Goal: Information Seeking & Learning: Check status

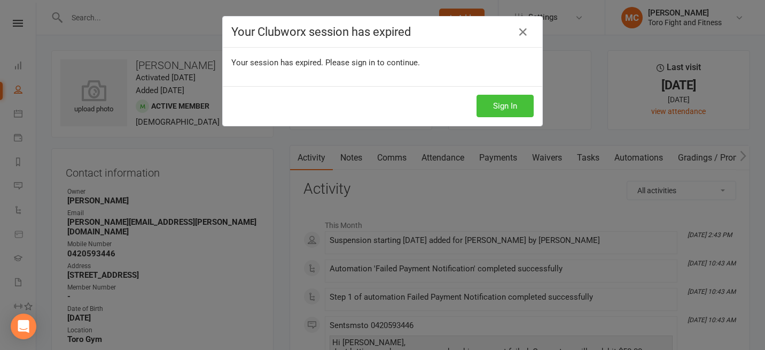
click at [507, 106] on button "Sign In" at bounding box center [505, 106] width 57 height 22
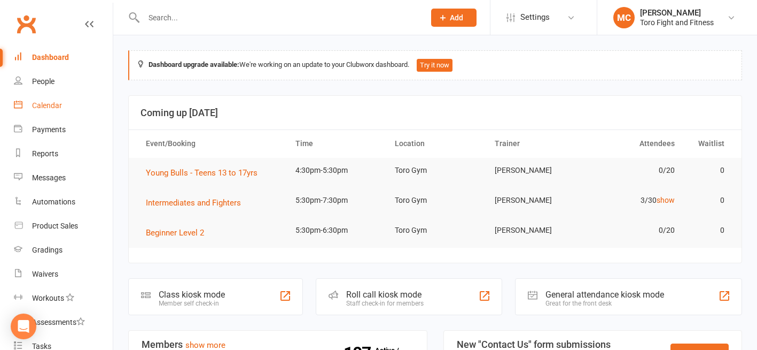
click at [52, 104] on div "Calendar" at bounding box center [47, 105] width 30 height 9
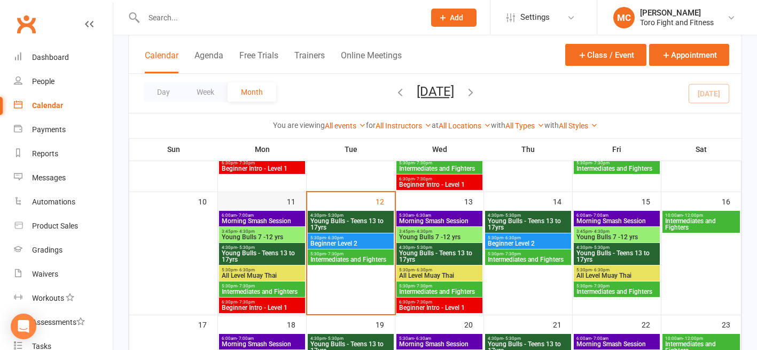
scroll to position [267, 0]
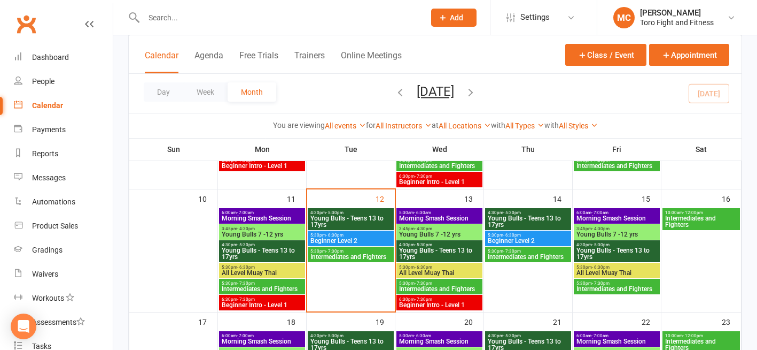
click at [243, 216] on span "Morning Smash Session" at bounding box center [262, 218] width 82 height 6
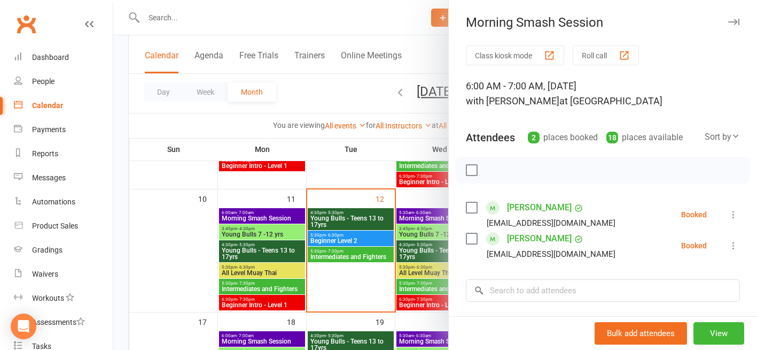
click at [467, 171] on label at bounding box center [471, 170] width 11 height 11
click at [490, 171] on icon "button" at bounding box center [496, 170] width 12 height 12
click at [245, 300] on div at bounding box center [435, 175] width 644 height 350
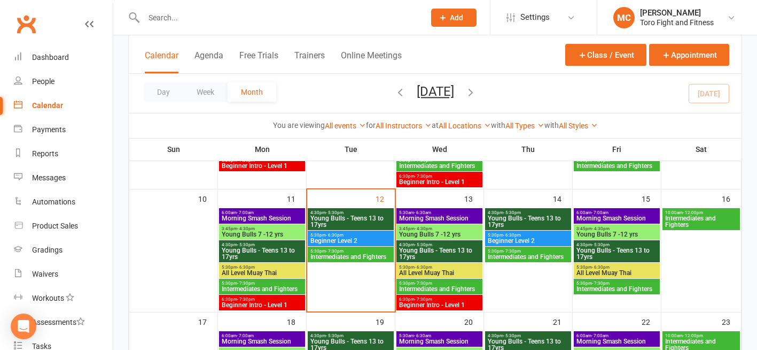
click at [242, 304] on span "Beginner Intro - Level 1" at bounding box center [262, 304] width 82 height 6
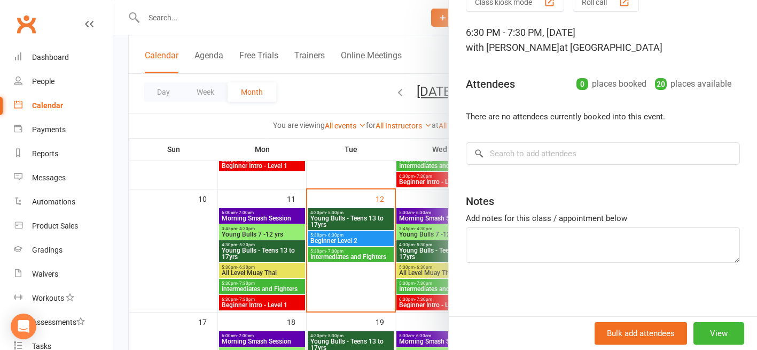
click at [254, 227] on div at bounding box center [435, 175] width 644 height 350
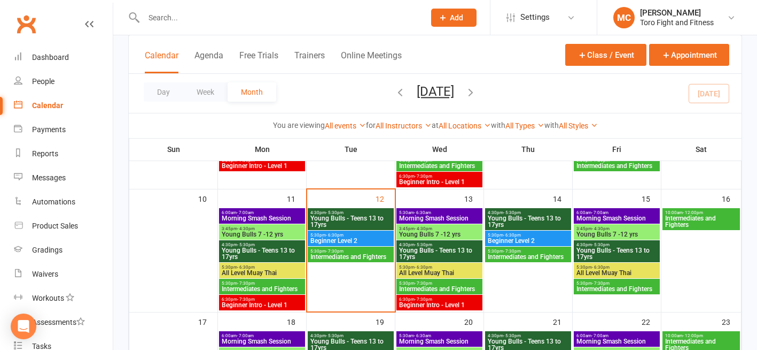
click at [253, 228] on span "- 4:30pm" at bounding box center [246, 228] width 18 height 5
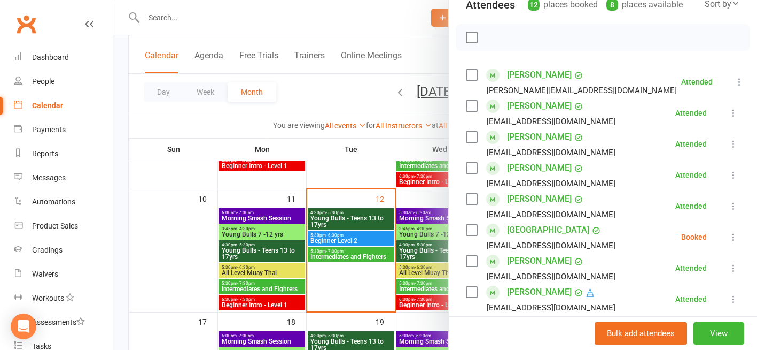
scroll to position [160, 0]
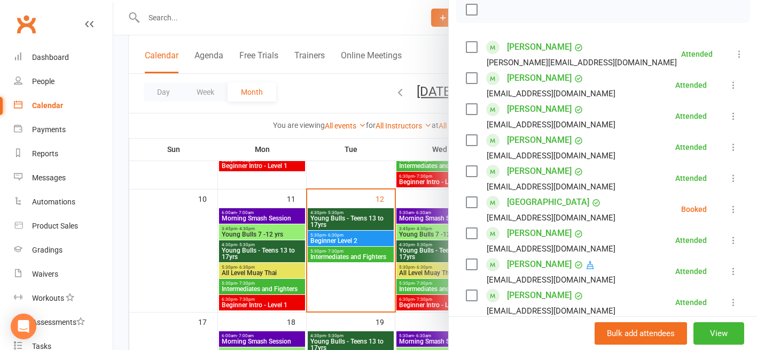
click at [466, 200] on label at bounding box center [471, 202] width 11 height 11
click at [490, 6] on icon "button" at bounding box center [496, 10] width 12 height 12
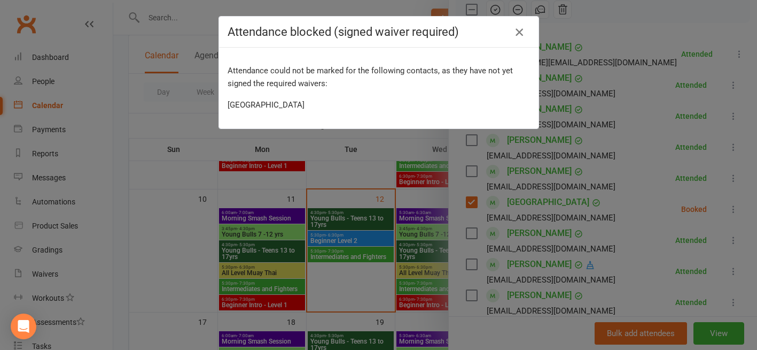
click at [515, 33] on icon "button" at bounding box center [519, 32] width 13 height 13
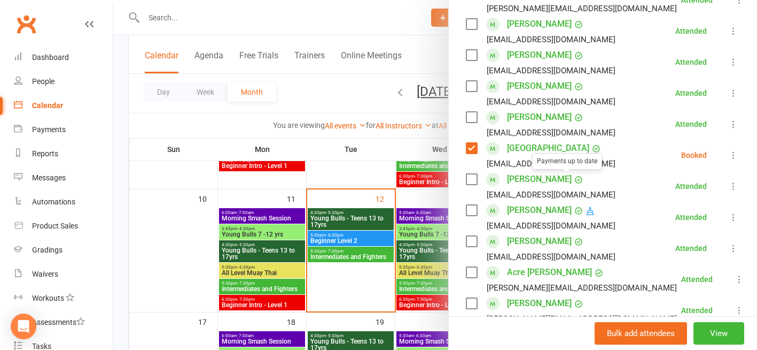
scroll to position [214, 0]
click at [519, 149] on link "Inhak Park" at bounding box center [548, 148] width 82 height 17
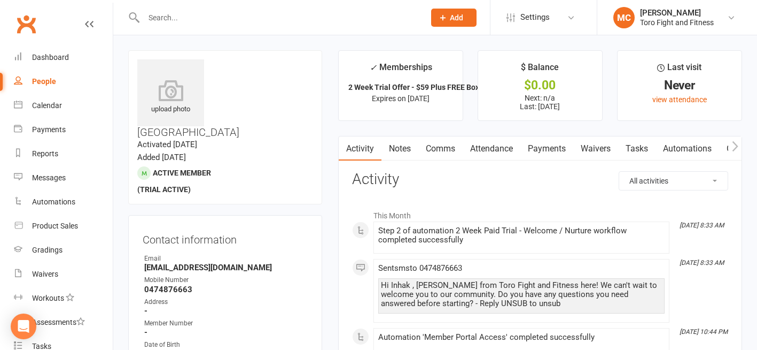
click at [176, 22] on input "text" at bounding box center [279, 17] width 277 height 15
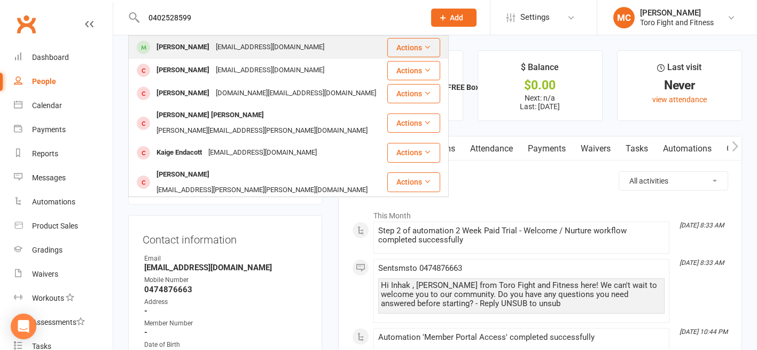
type input "0402528599"
click at [180, 48] on div "Chiara Ronald" at bounding box center [182, 48] width 59 height 16
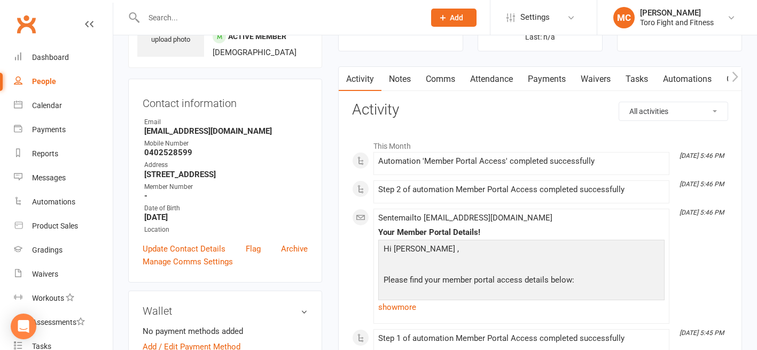
scroll to position [107, 0]
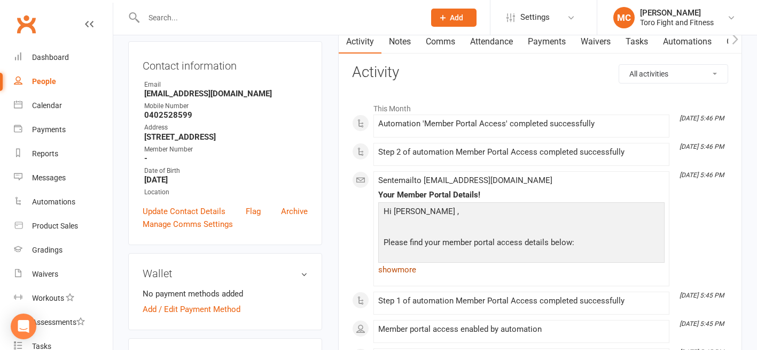
click at [408, 268] on link "show more" at bounding box center [521, 269] width 287 height 15
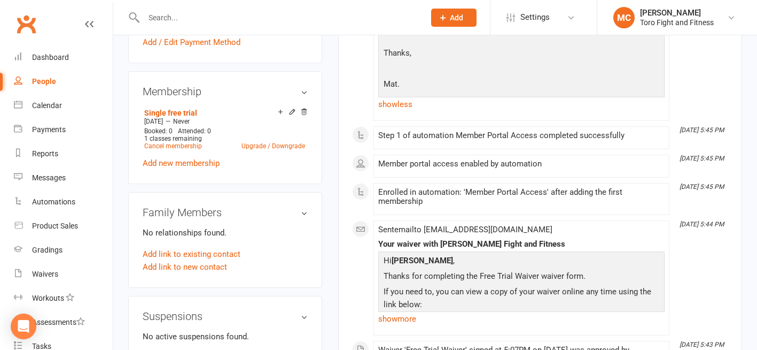
scroll to position [374, 0]
